Goal: Task Accomplishment & Management: Complete application form

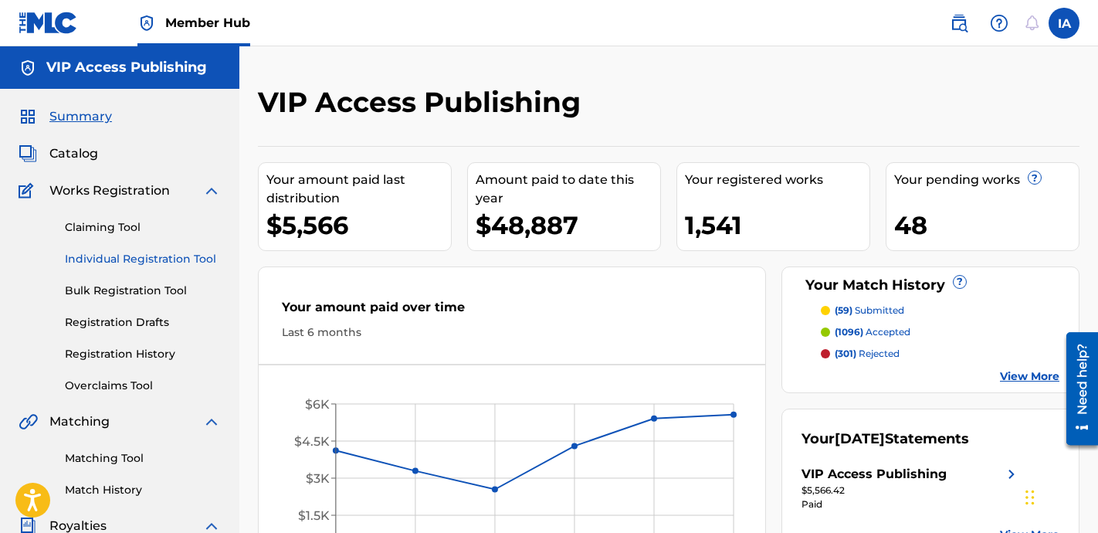
click at [184, 263] on link "Individual Registration Tool" at bounding box center [143, 259] width 156 height 16
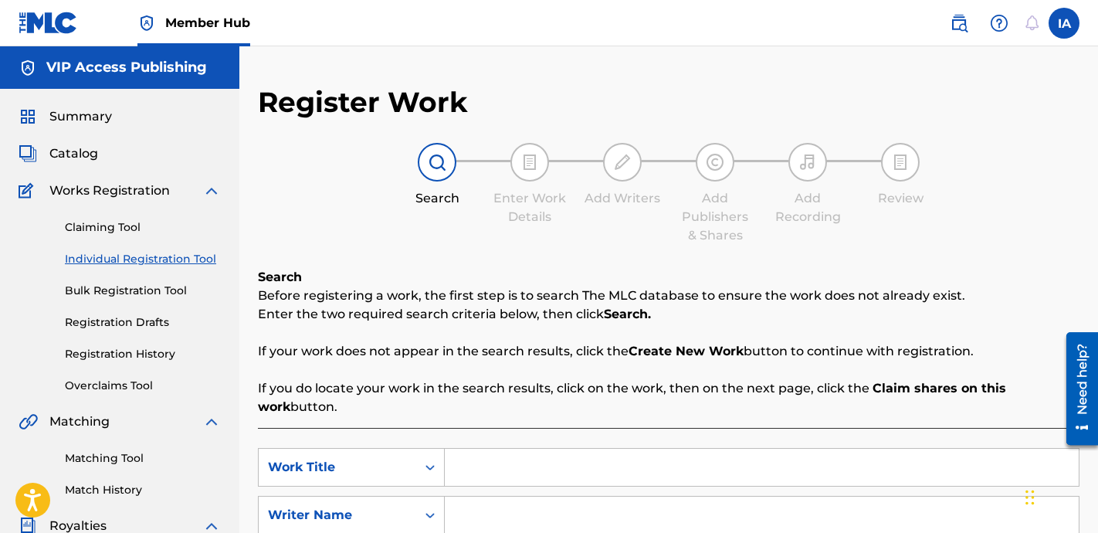
click at [605, 83] on div "Register Work Search Enter Work Details Add Writers Add Publishers & Shares Add…" at bounding box center [668, 464] width 859 height 837
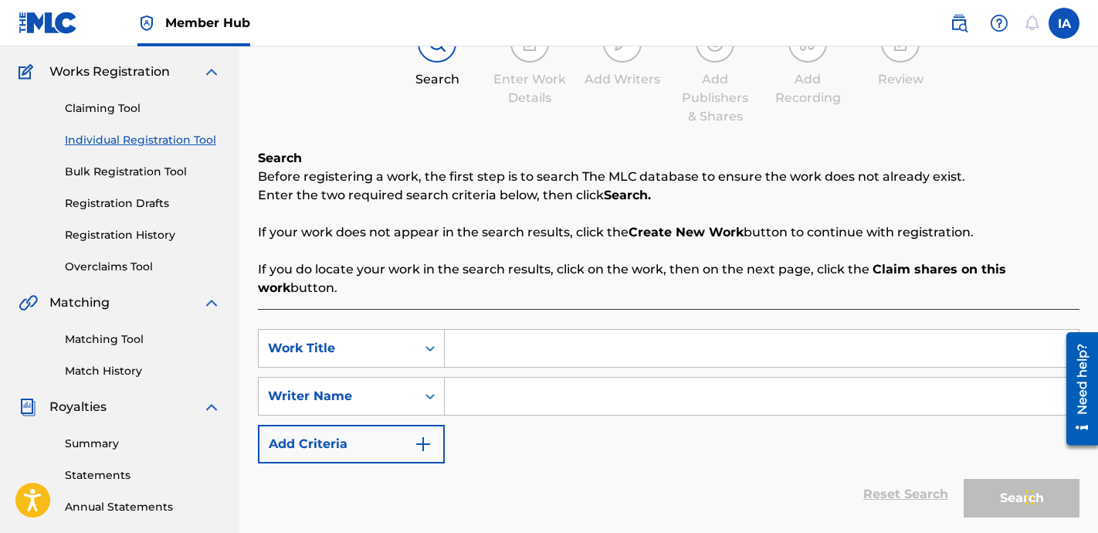
scroll to position [205, 0]
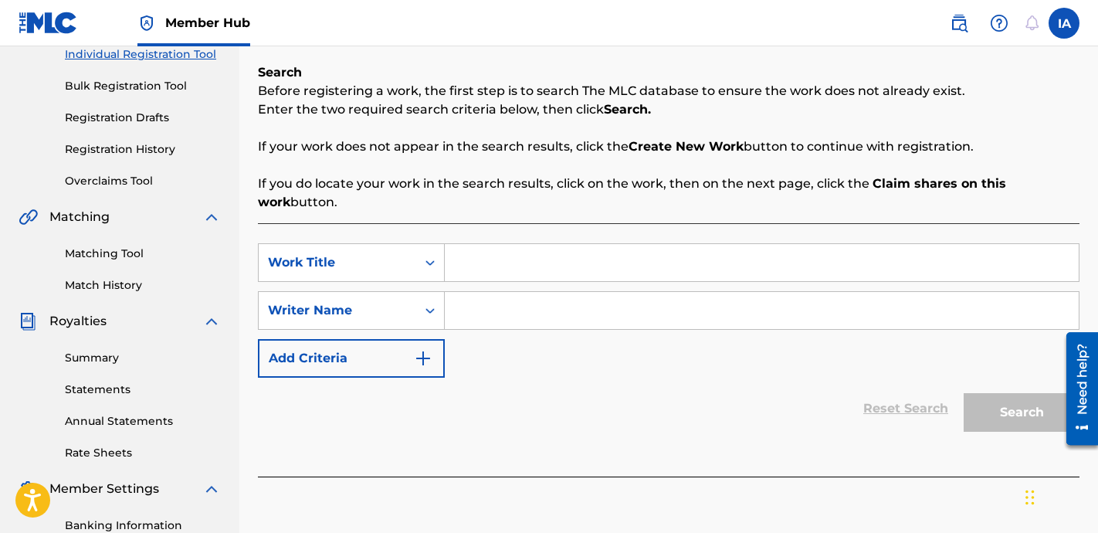
click at [581, 259] on input "Search Form" at bounding box center [762, 262] width 634 height 37
click at [537, 314] on input "Search Form" at bounding box center [762, 310] width 634 height 37
click at [748, 259] on input "Search Form" at bounding box center [762, 262] width 634 height 37
paste input "NOW YOUVE BEEN SEDUCED"
type input "NOW YOUVE BEEN SEDUCED"
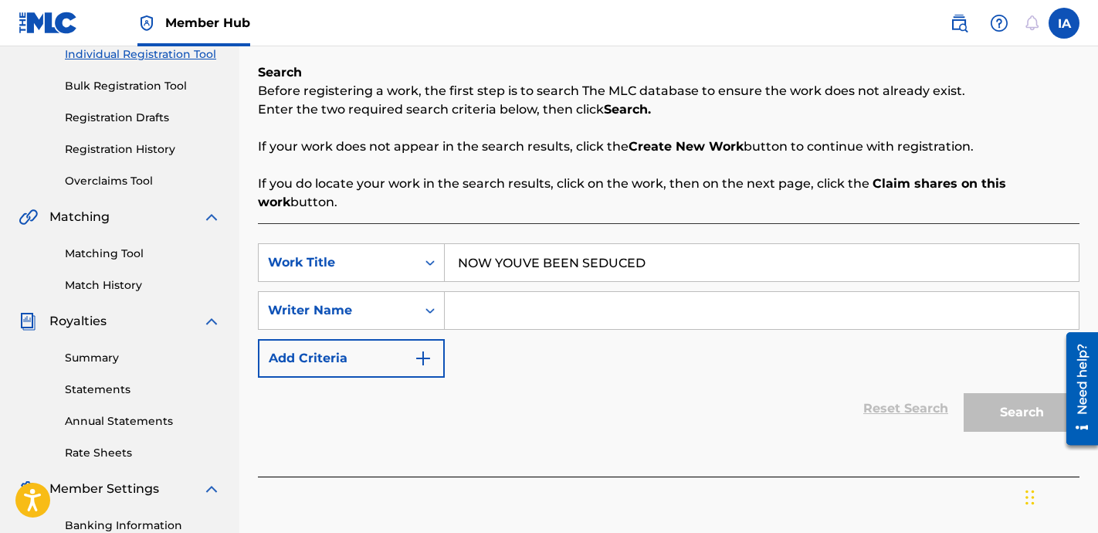
click at [704, 309] on input "Search Form" at bounding box center [762, 310] width 634 height 37
click at [539, 312] on input "Search Form" at bounding box center [762, 310] width 634 height 37
paste input "[PERSON_NAME]"
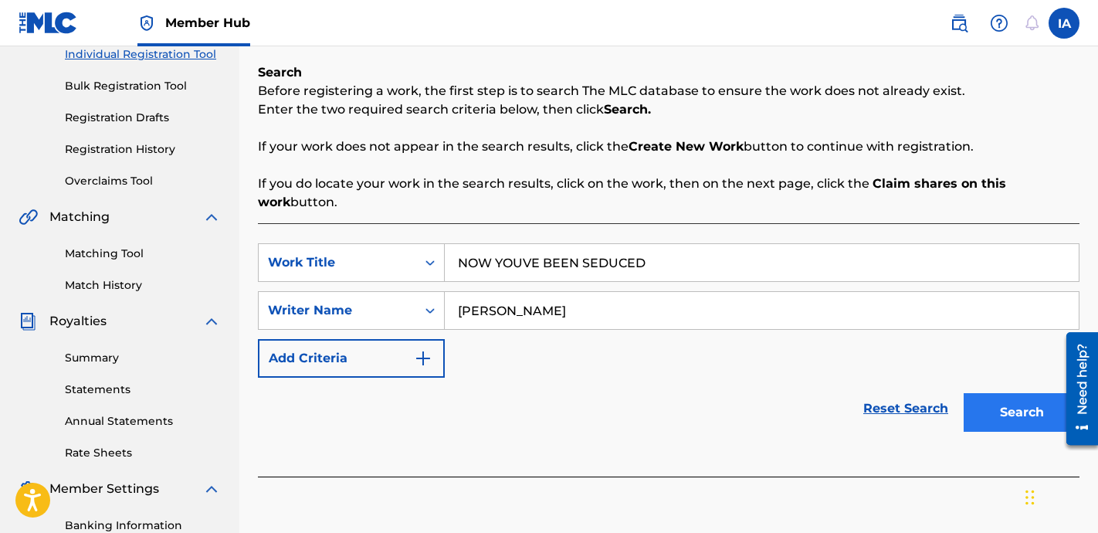
type input "[PERSON_NAME]"
click at [971, 412] on button "Search" at bounding box center [1022, 412] width 116 height 39
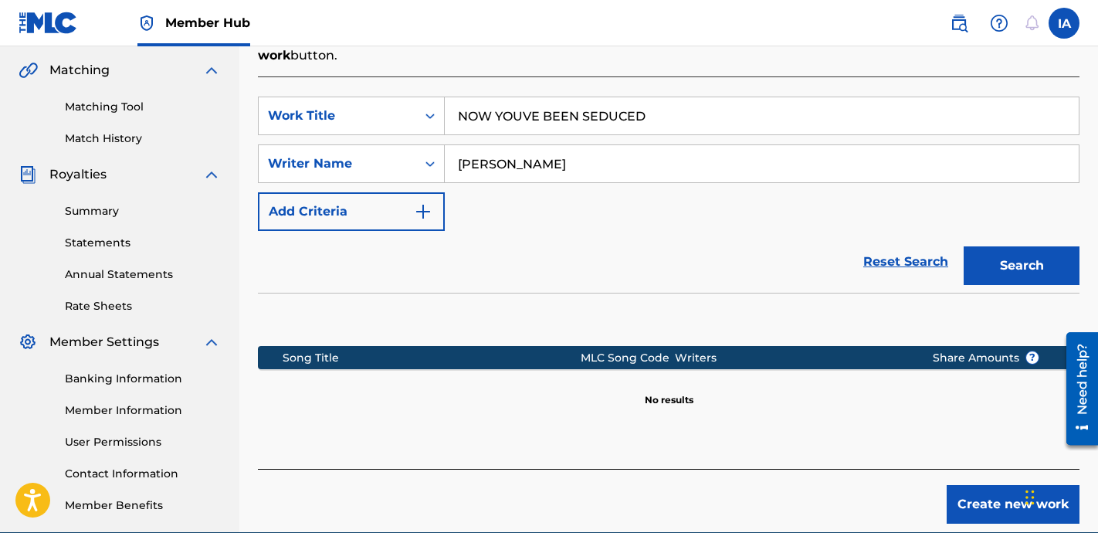
scroll to position [425, 0]
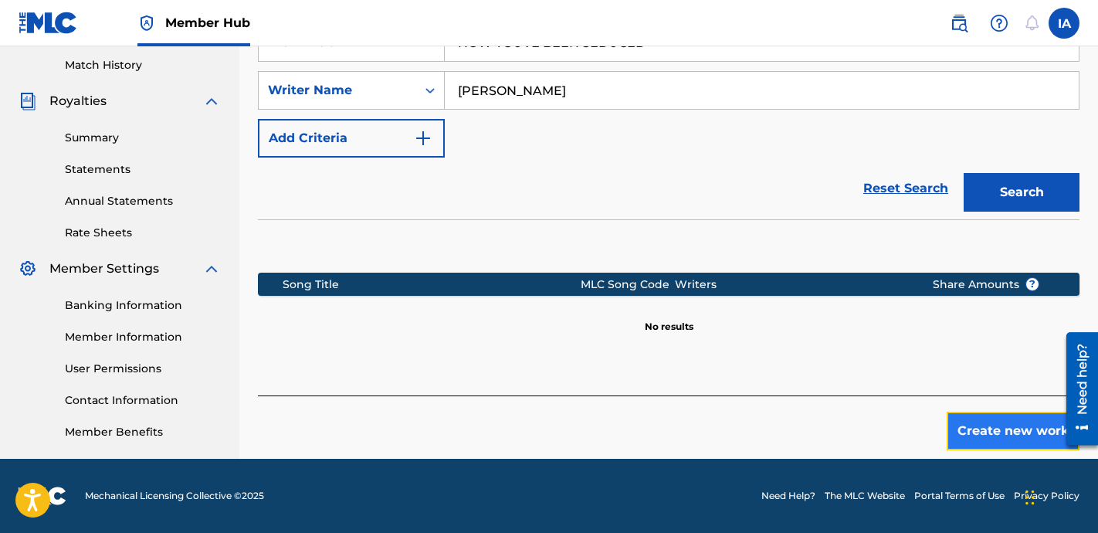
click at [985, 448] on button "Create new work" at bounding box center [1013, 431] width 133 height 39
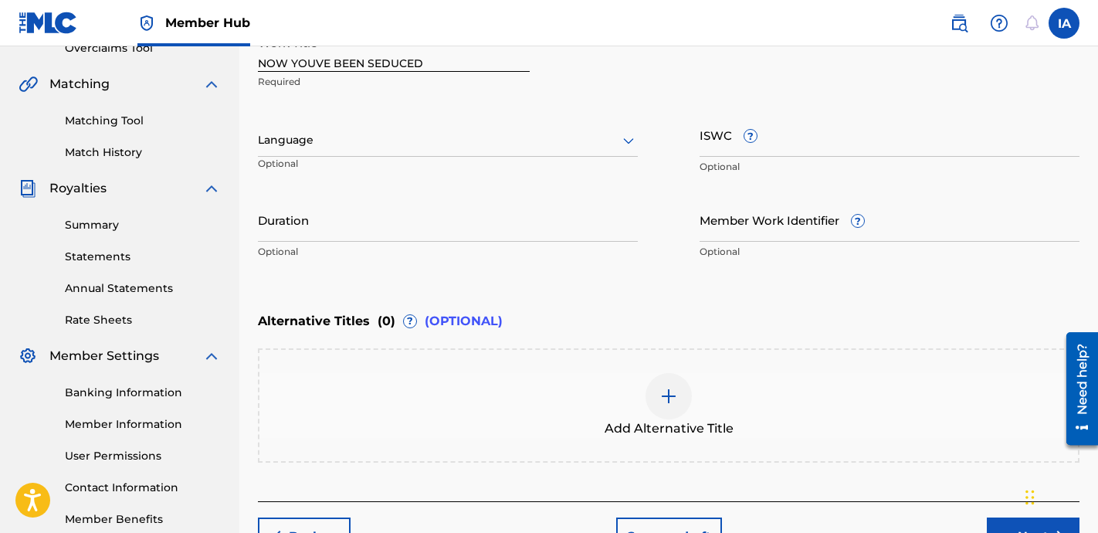
scroll to position [334, 0]
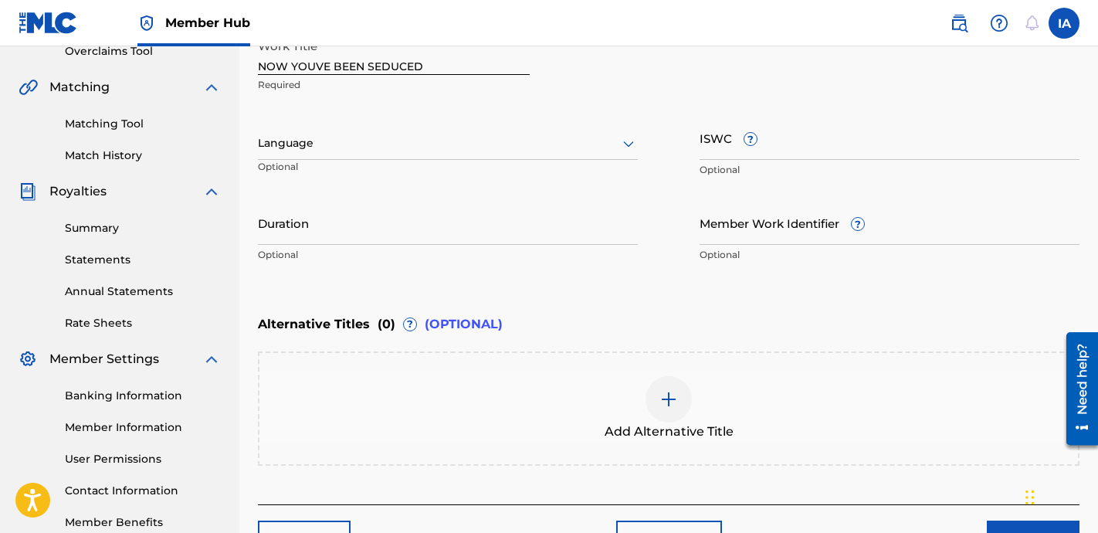
click at [404, 145] on div at bounding box center [448, 143] width 380 height 19
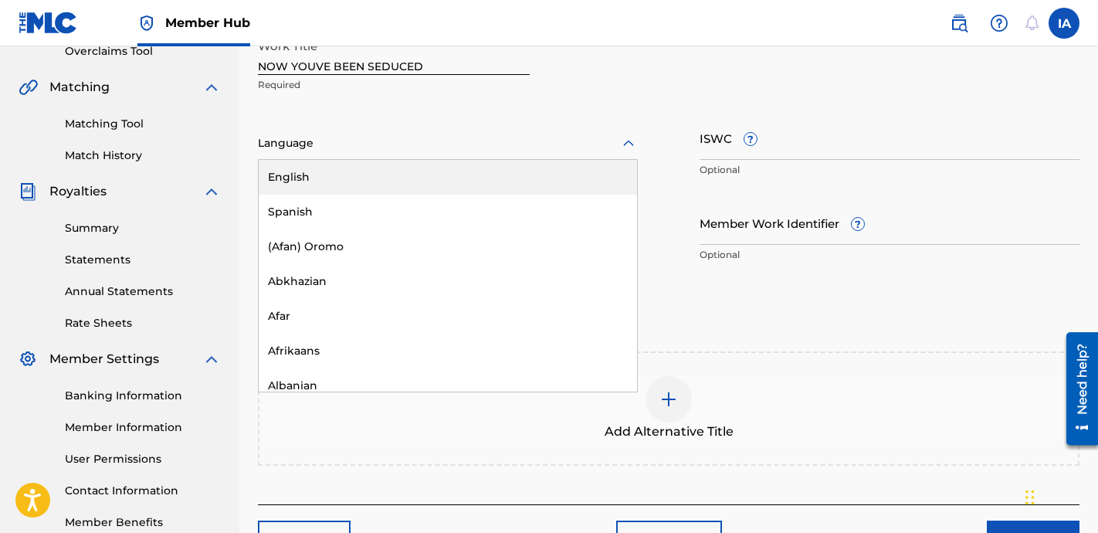
click at [527, 178] on div "English" at bounding box center [448, 177] width 378 height 35
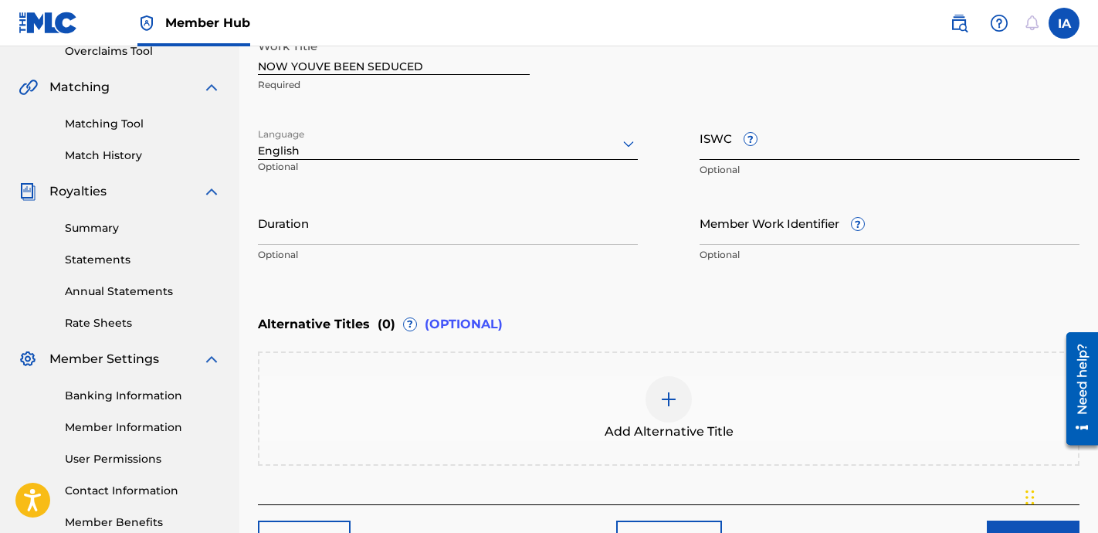
click at [984, 116] on input "ISWC ?" at bounding box center [890, 138] width 380 height 44
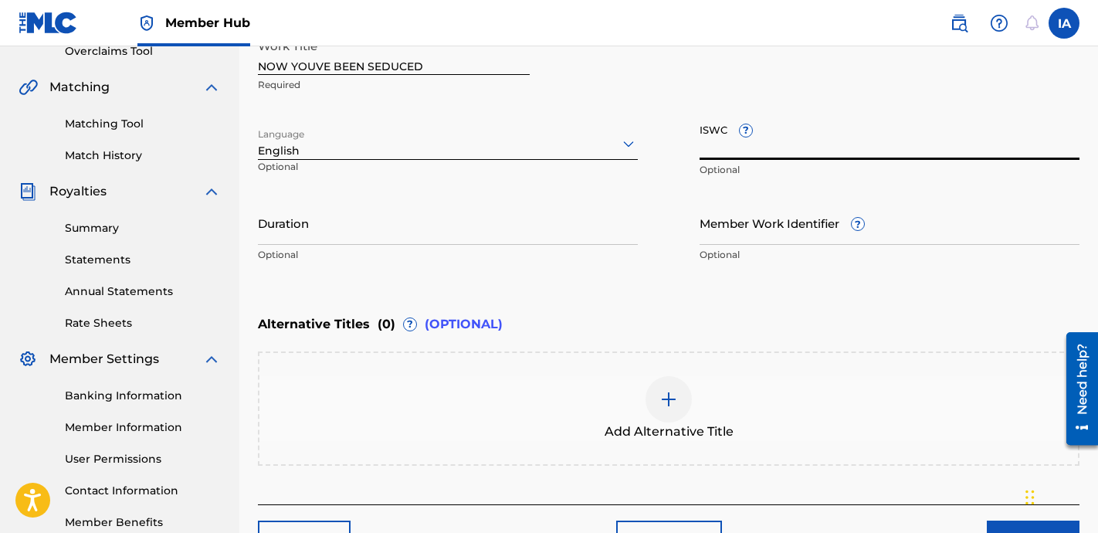
click at [989, 150] on input "ISWC ?" at bounding box center [890, 138] width 380 height 44
click at [716, 327] on div "Alternative Titles ( 0 ) ? (OPTIONAL)" at bounding box center [669, 324] width 822 height 34
